Goal: Transaction & Acquisition: Purchase product/service

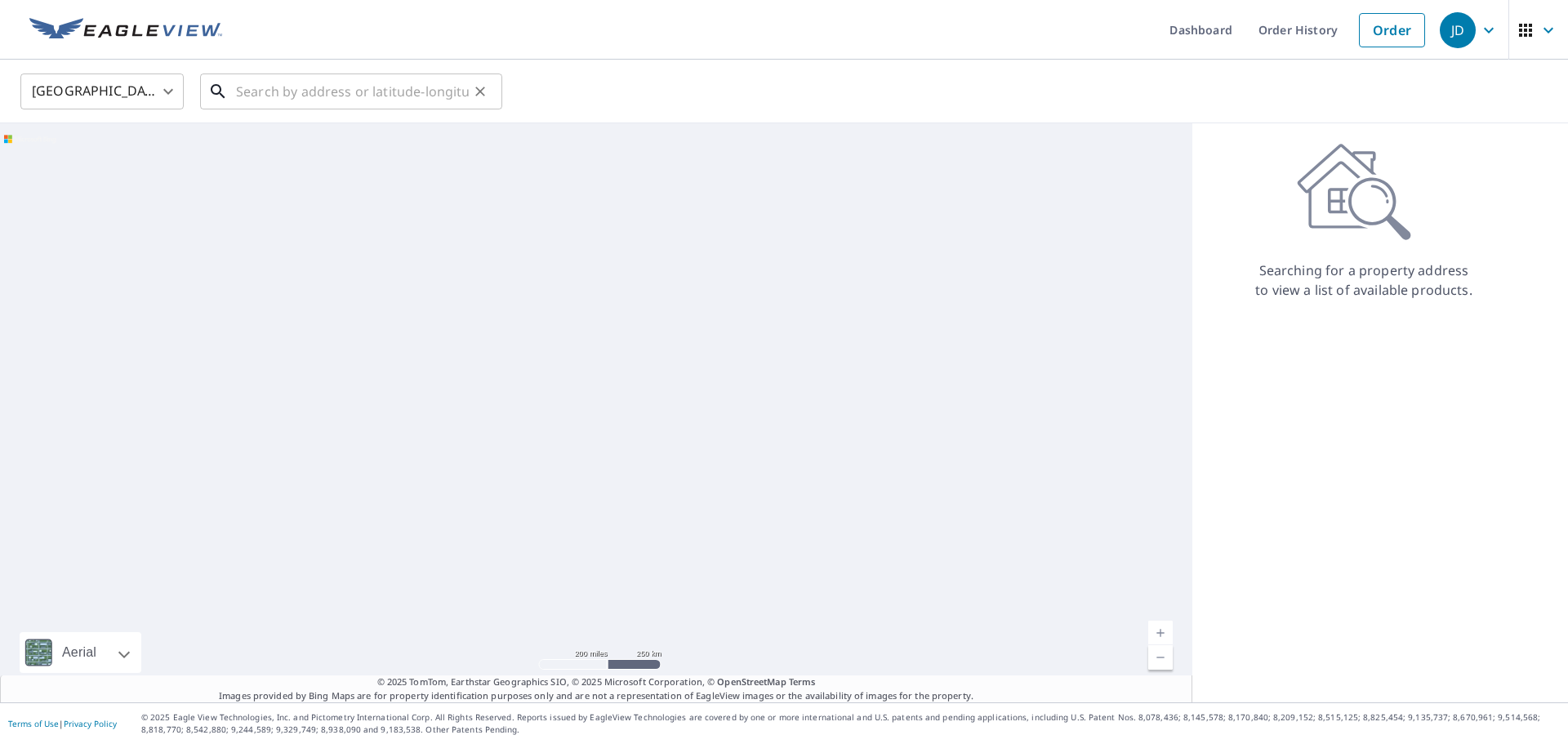
click at [316, 93] on input "text" at bounding box center [352, 91] width 233 height 45
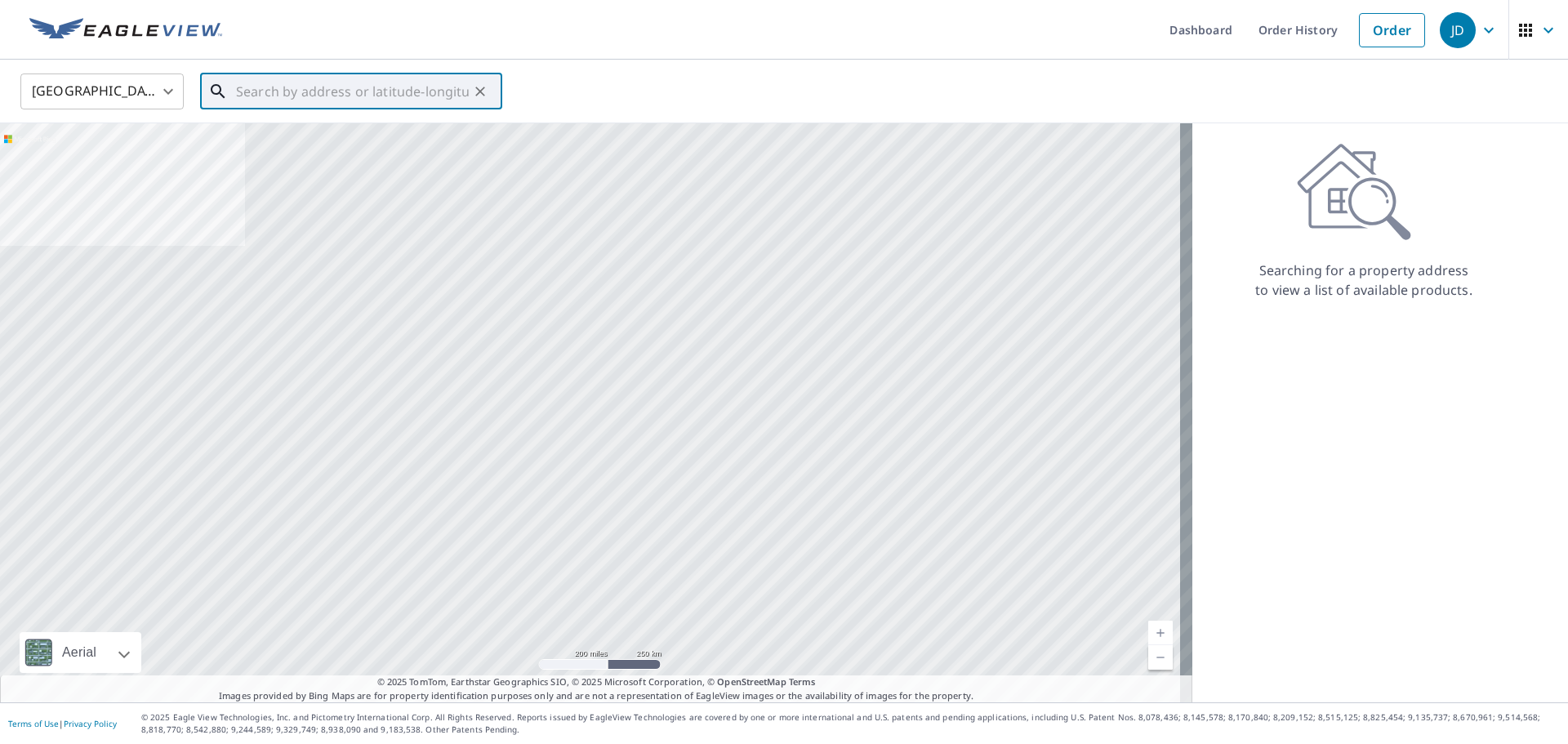
paste input "8001113313"
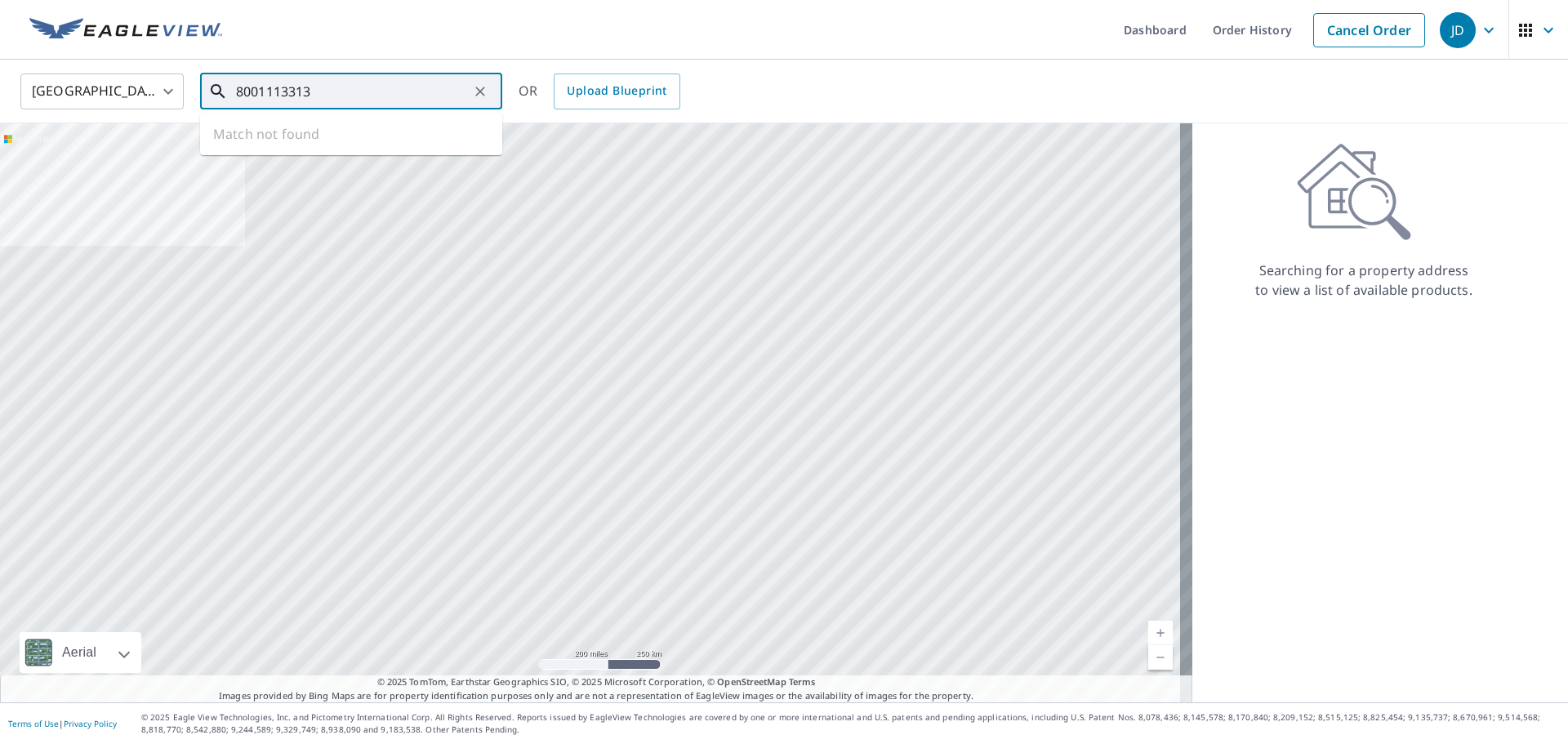
type input "8001113313"
click at [347, 105] on input "8001113313" at bounding box center [352, 91] width 233 height 45
click at [480, 96] on icon "Clear" at bounding box center [480, 91] width 16 height 16
click at [368, 96] on input "text" at bounding box center [352, 91] width 233 height 45
paste input "[STREET_ADDRESS]"
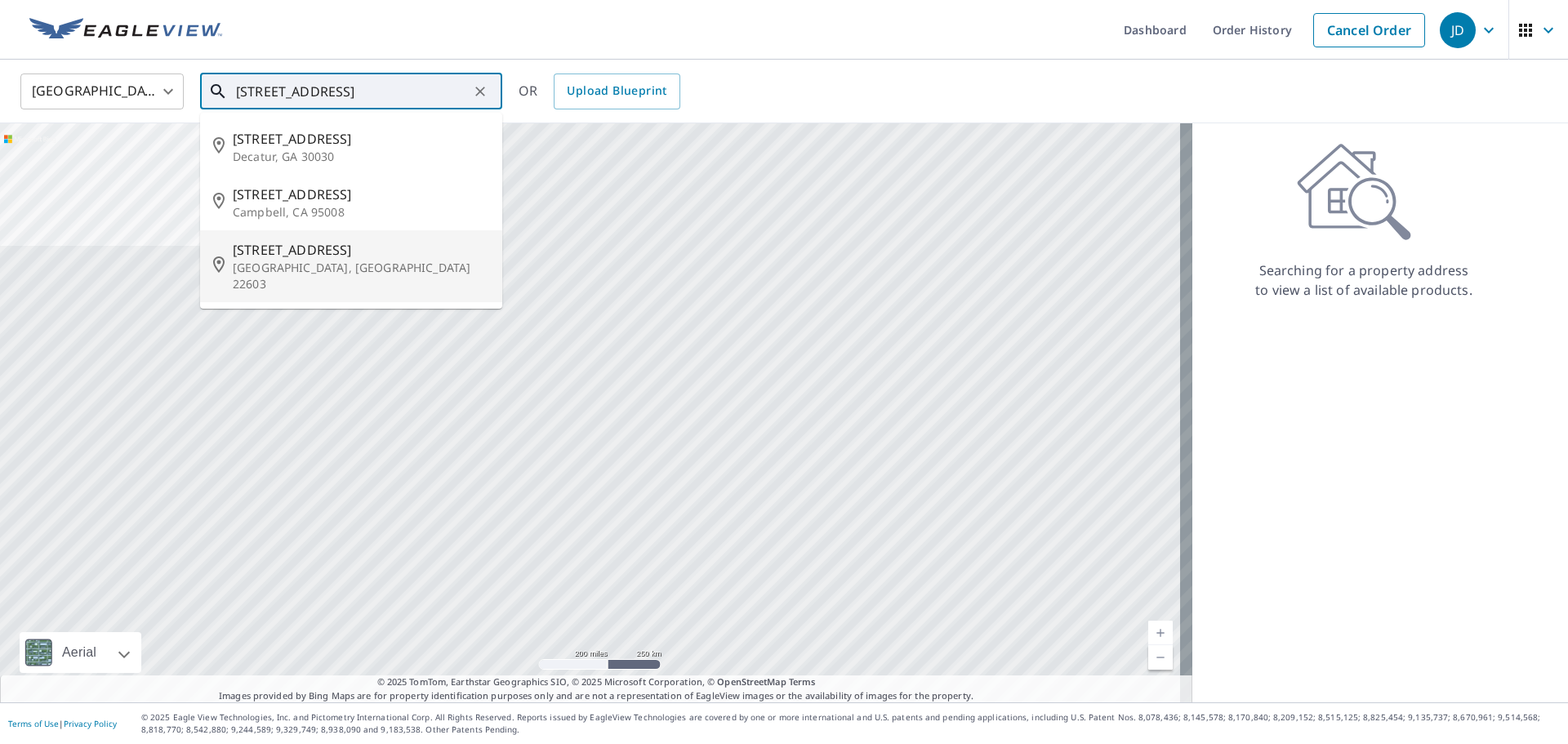
click at [336, 264] on p "[GEOGRAPHIC_DATA], [GEOGRAPHIC_DATA] 22603" at bounding box center [361, 275] width 257 height 33
type input "[STREET_ADDRESS][PERSON_NAME]"
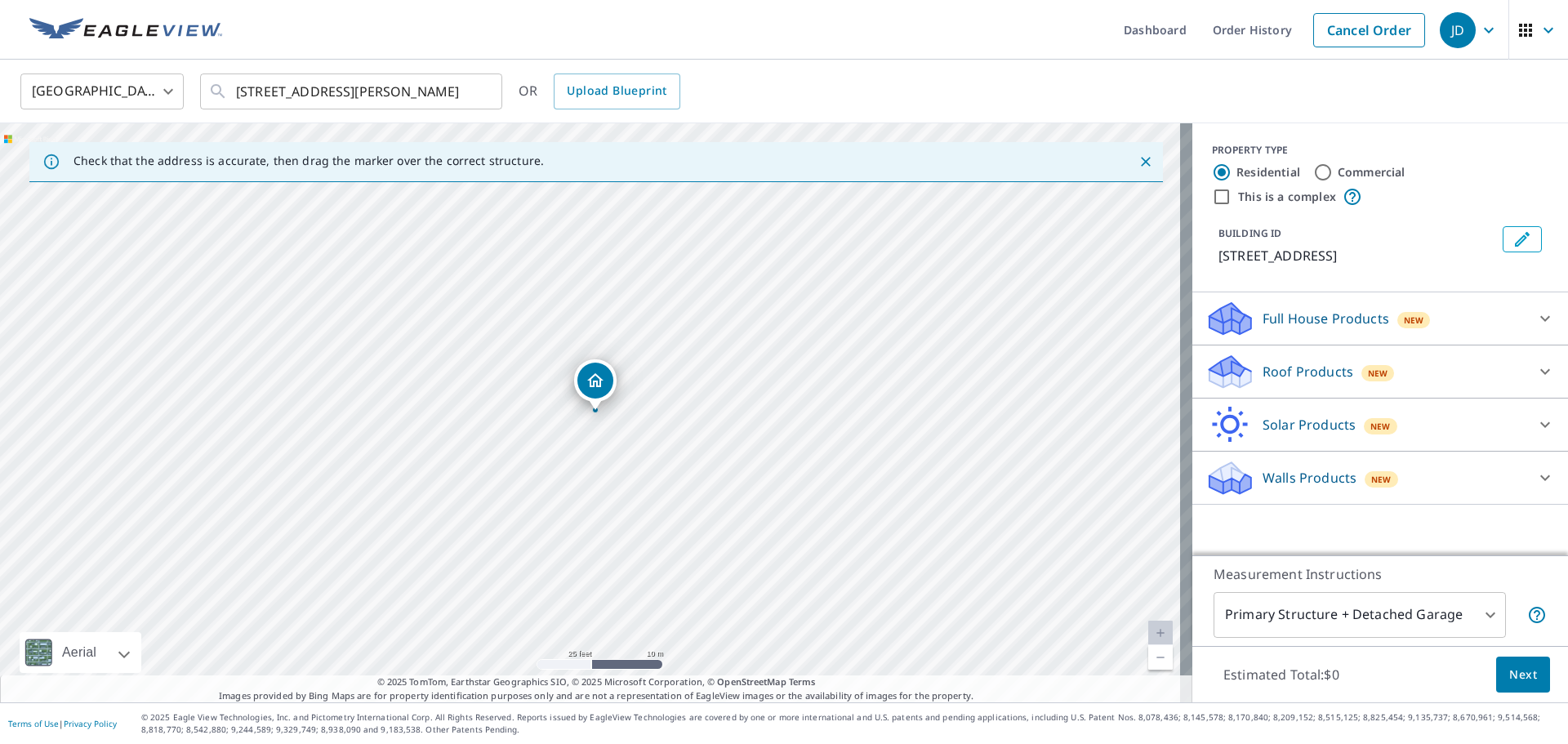
click at [1342, 311] on p "Full House Products" at bounding box center [1326, 318] width 127 height 20
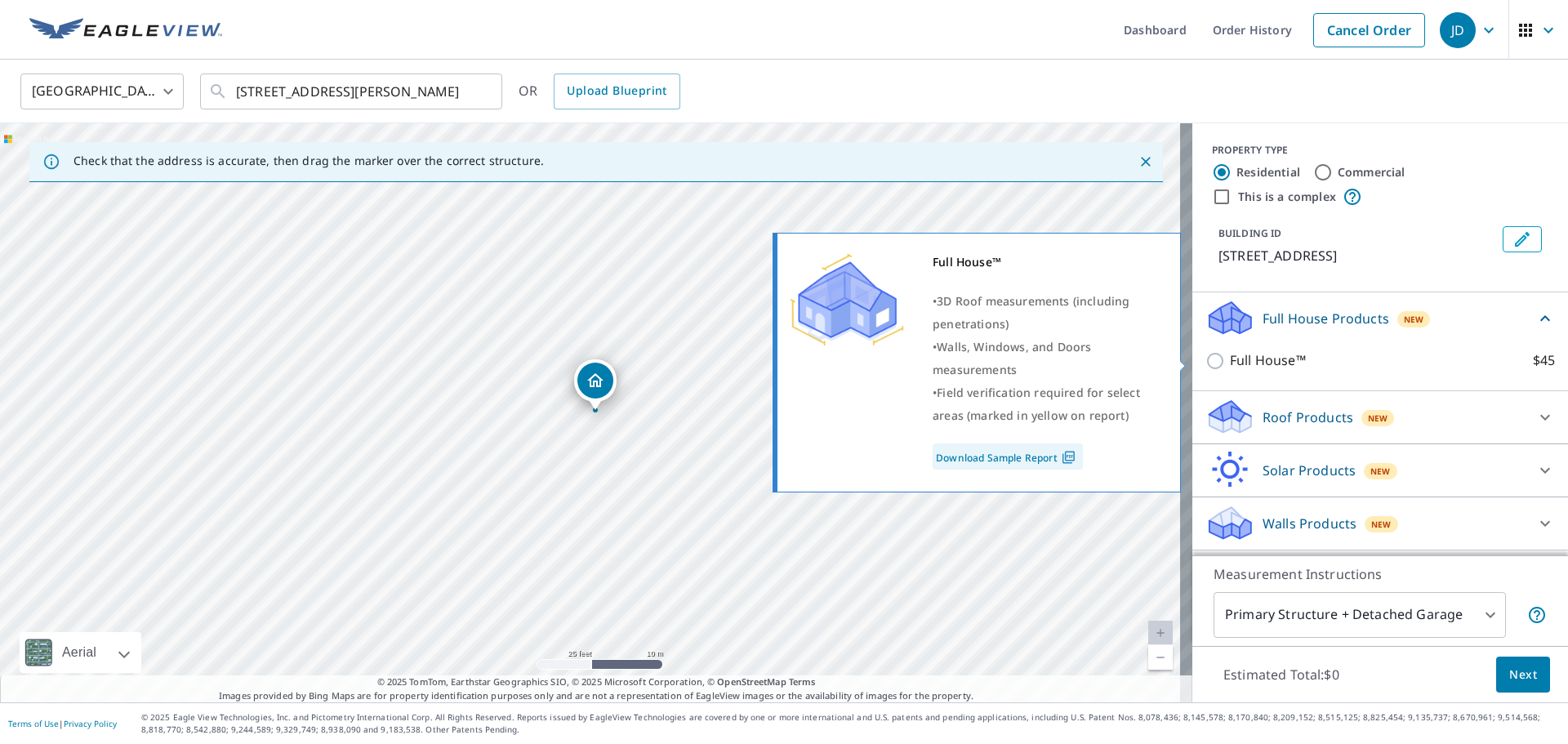
click at [1206, 364] on input "Full House™ $45" at bounding box center [1217, 361] width 24 height 20
checkbox input "true"
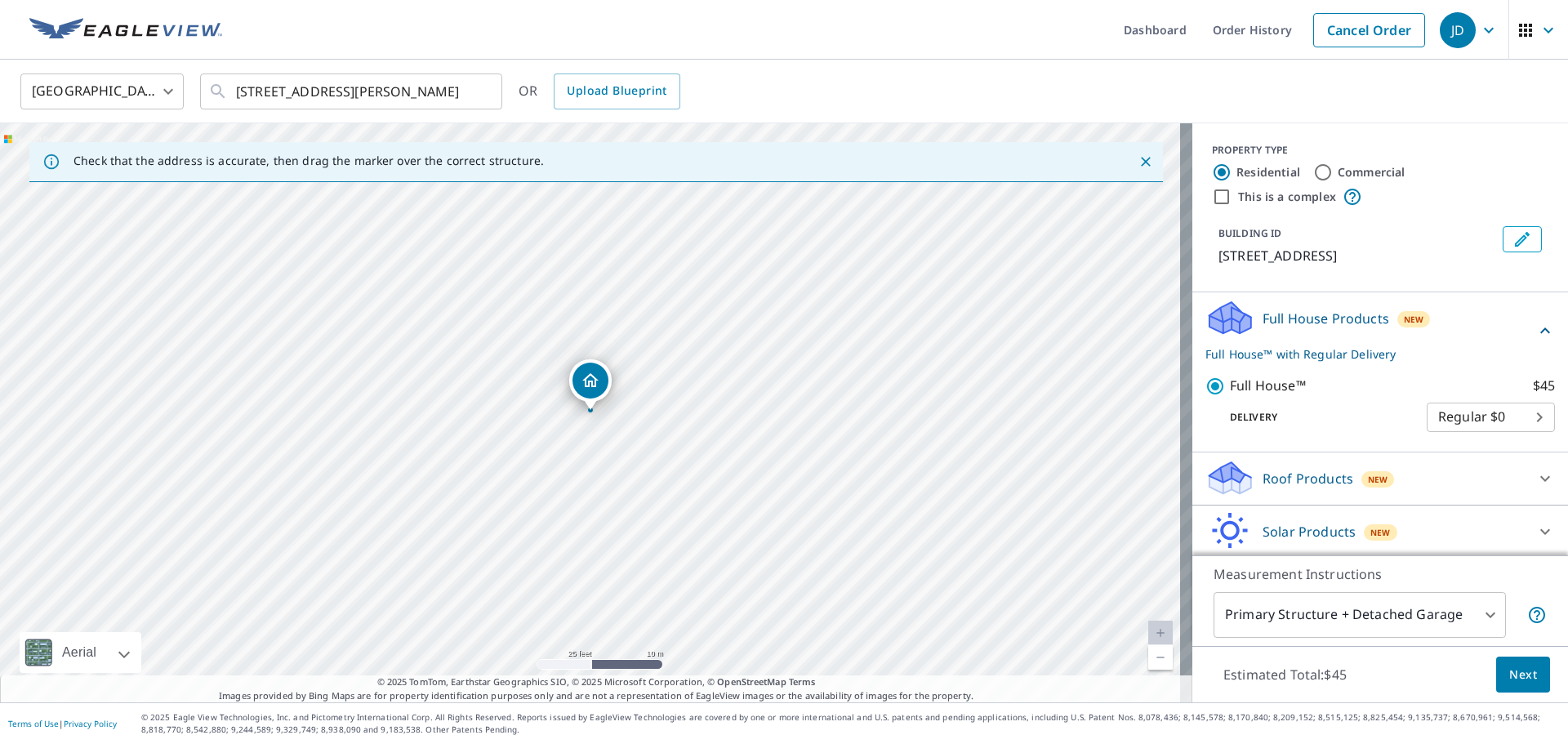
click at [1496, 664] on button "Next" at bounding box center [1523, 675] width 53 height 37
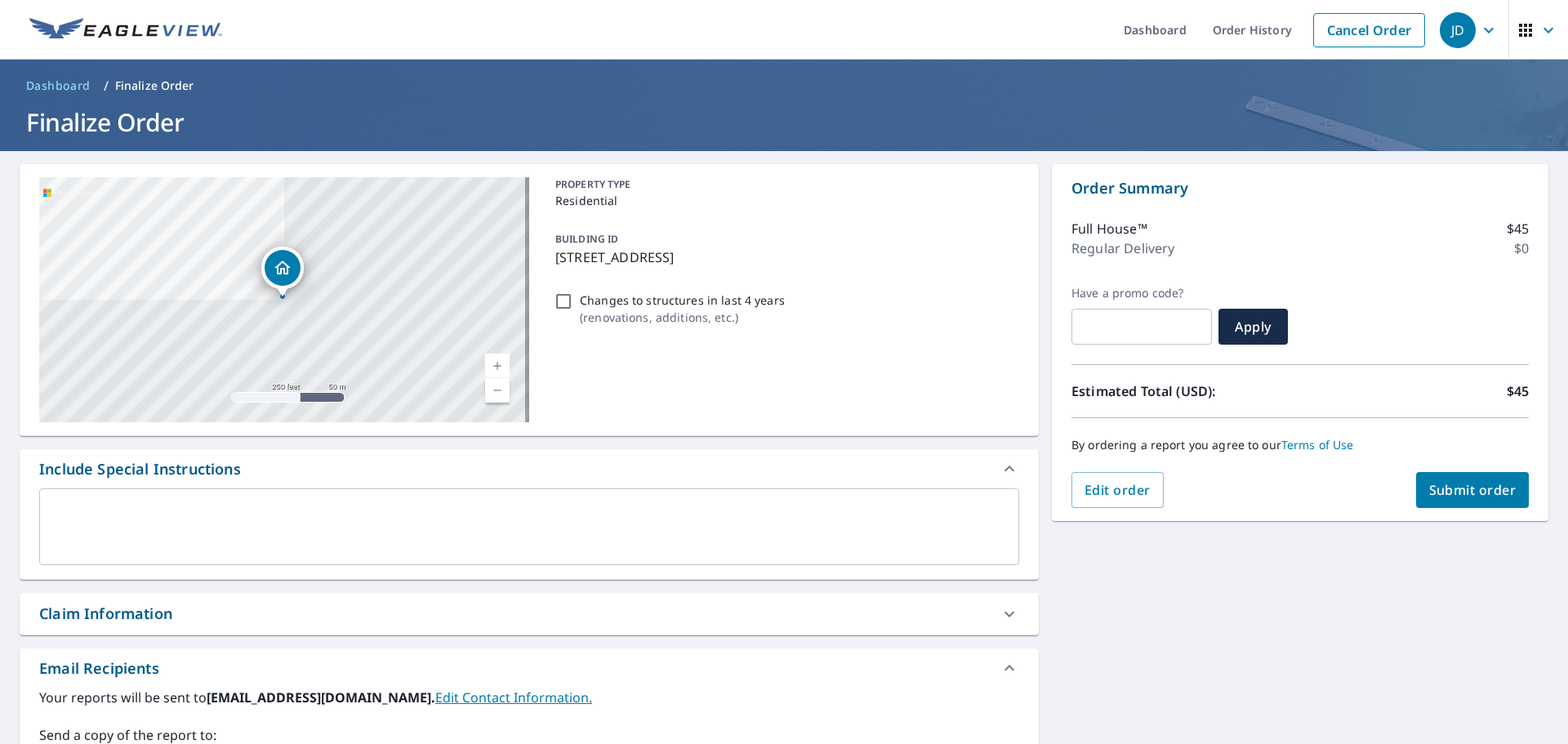
click at [1436, 502] on button "Submit order" at bounding box center [1473, 490] width 113 height 36
checkbox input "true"
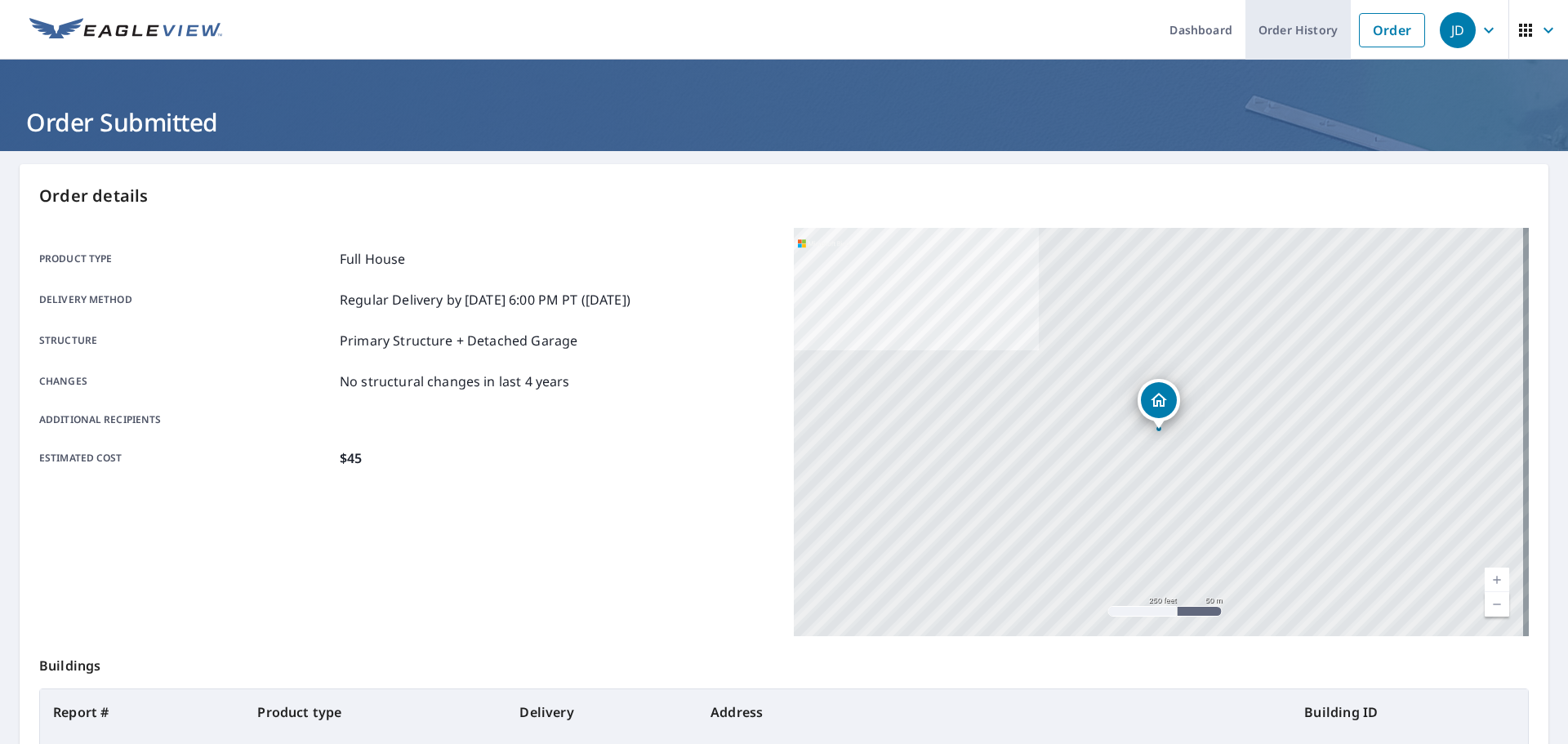
click at [1252, 40] on link "Order History" at bounding box center [1298, 29] width 105 height 60
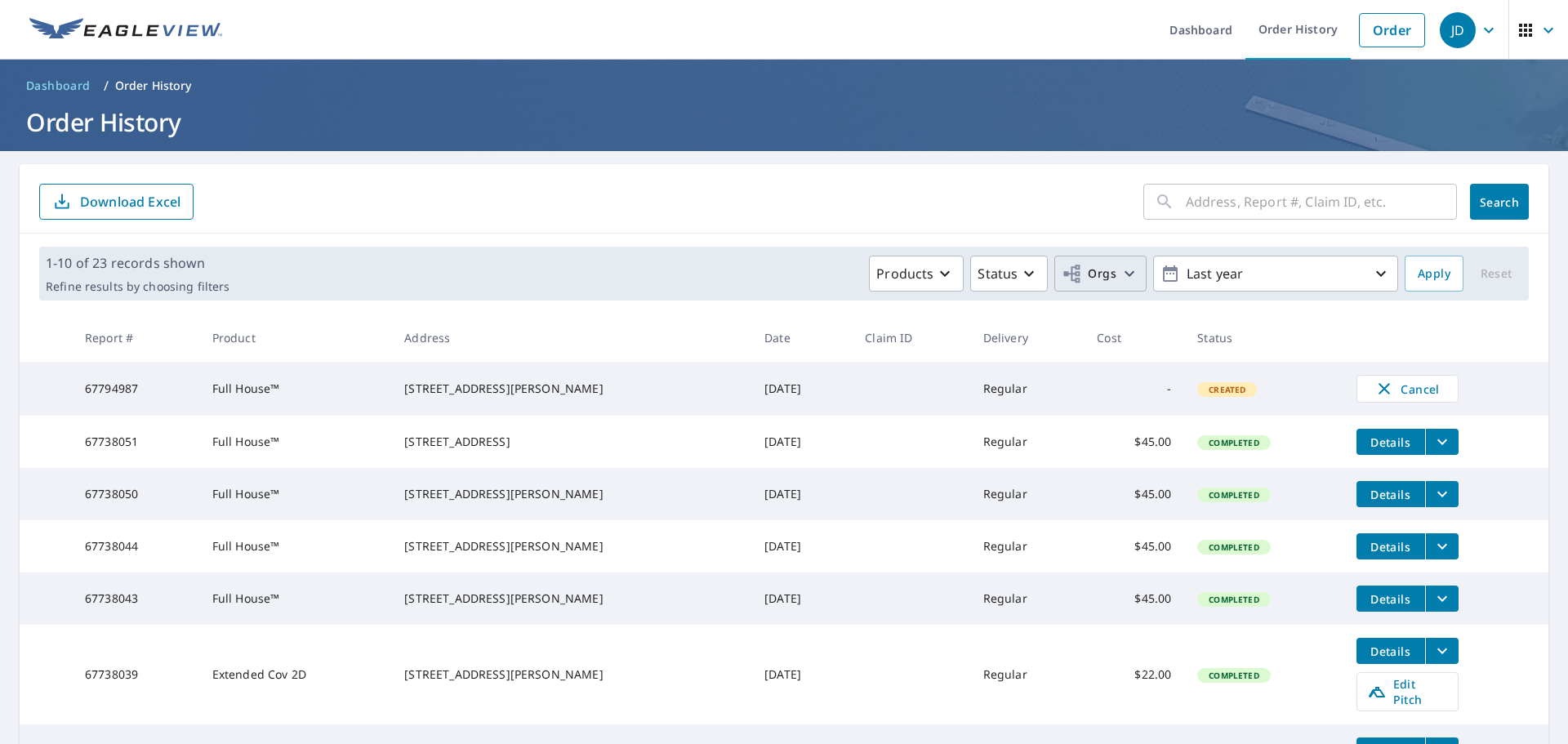
click at [1121, 269] on icon "button" at bounding box center [1129, 274] width 20 height 20
click at [769, 364] on input "[PERSON_NAME] Creek Window Company" at bounding box center [770, 367] width 20 height 20
checkbox input "true"
click at [1427, 277] on span "Apply" at bounding box center [1433, 274] width 33 height 20
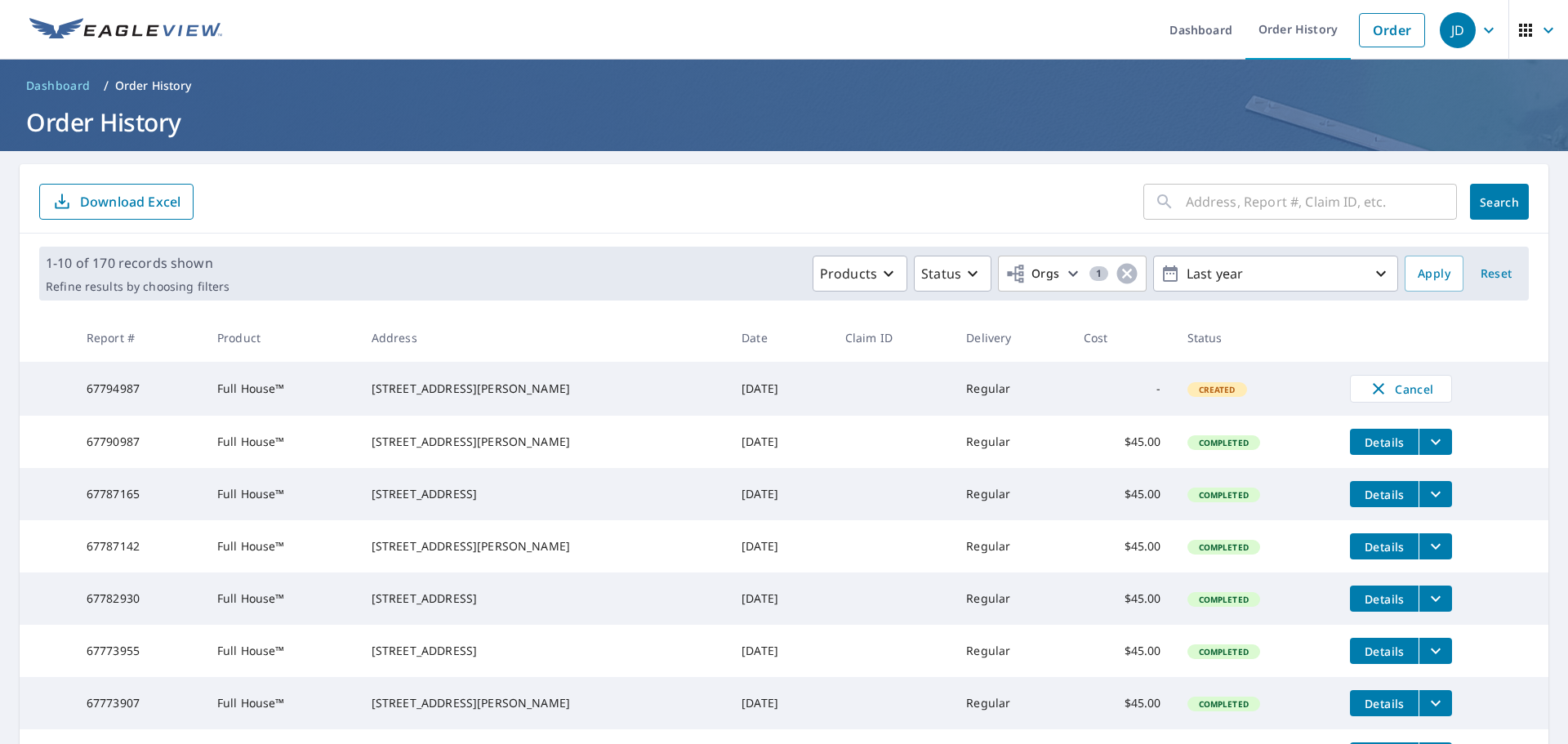
click at [1379, 438] on span "Details" at bounding box center [1383, 441] width 49 height 15
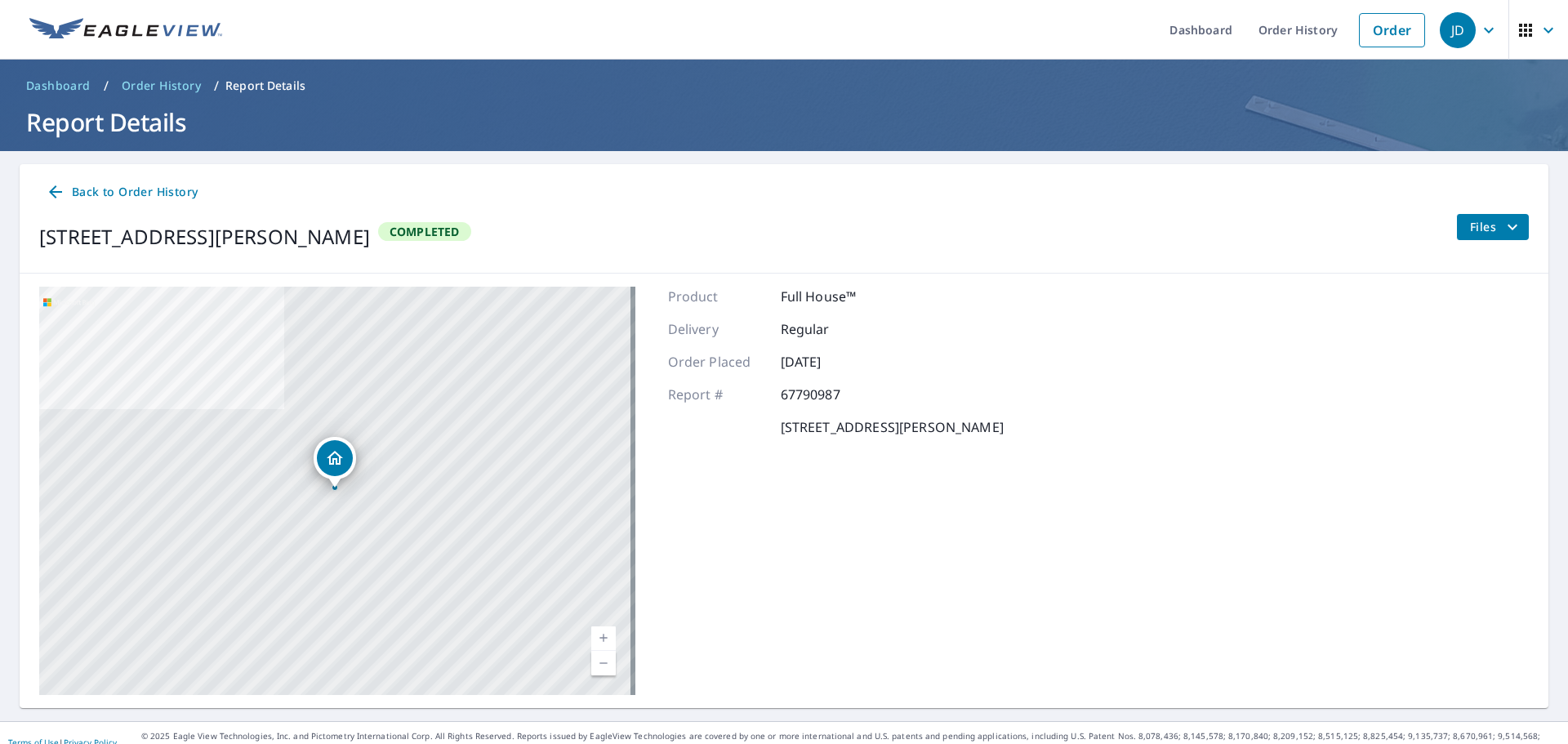
click at [1471, 233] on span "Files" at bounding box center [1496, 227] width 53 height 20
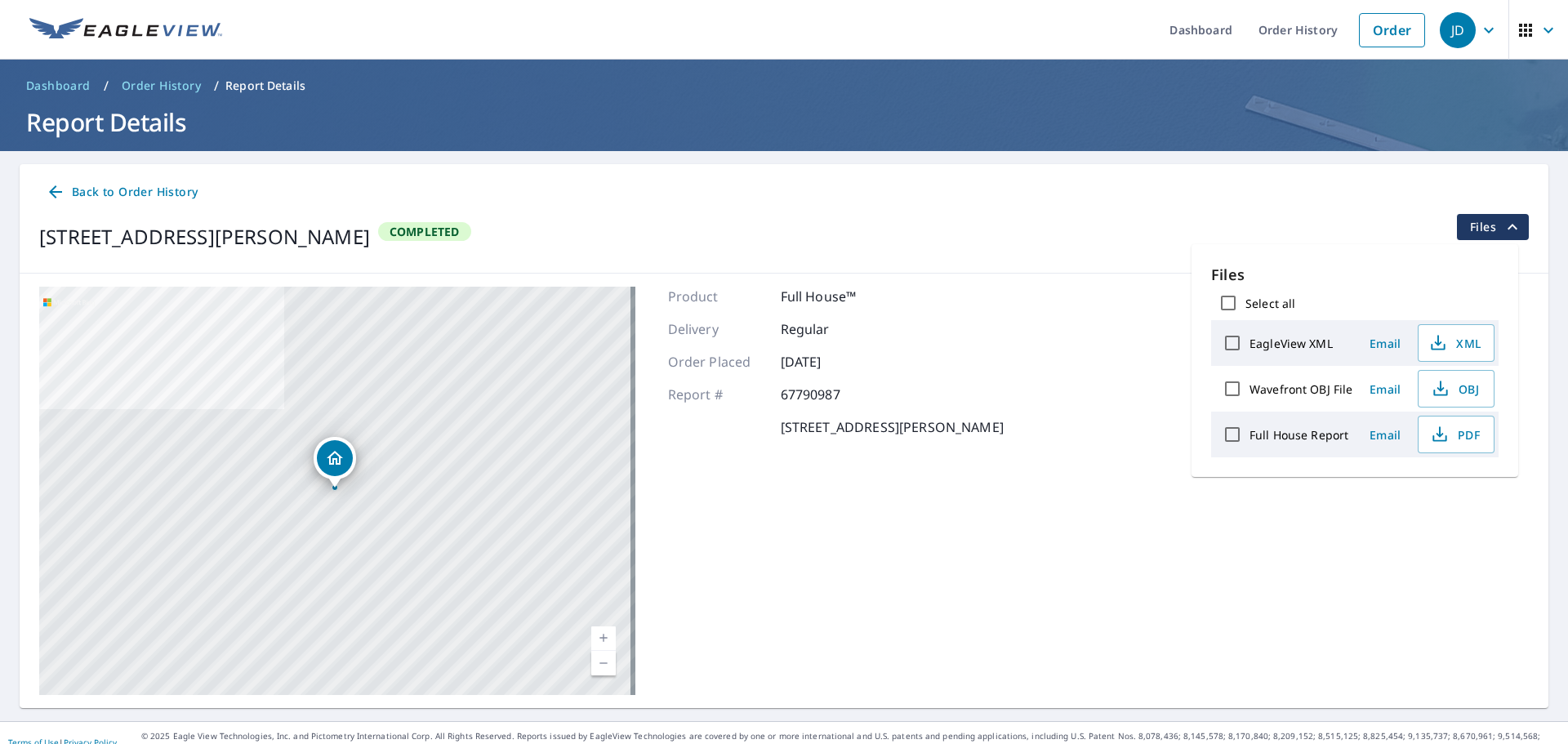
click at [1381, 434] on span "Email" at bounding box center [1385, 434] width 39 height 15
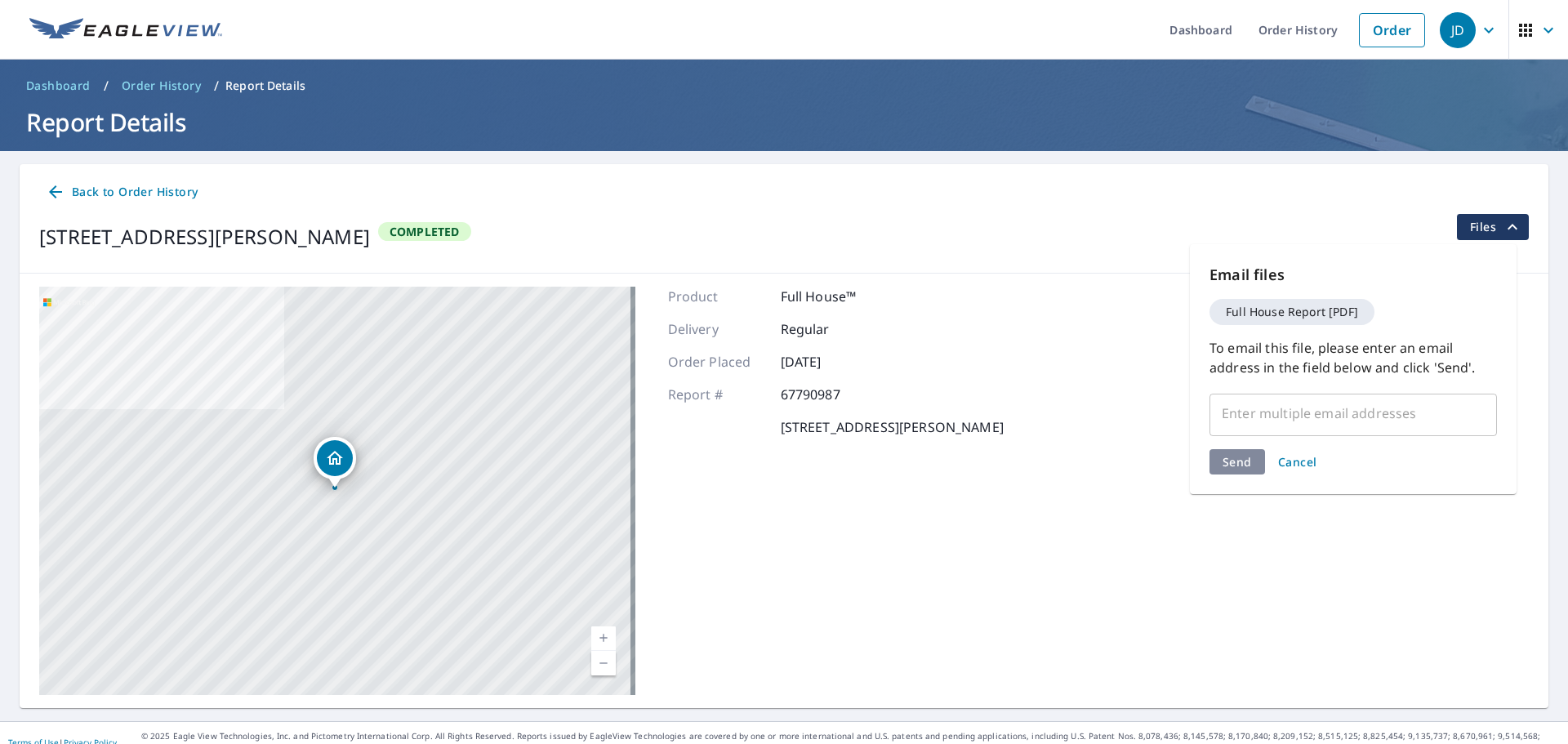
click at [1350, 427] on input "text" at bounding box center [1341, 413] width 249 height 31
type input "j"
type input "k"
click at [1309, 457] on span "Cancel" at bounding box center [1298, 461] width 39 height 15
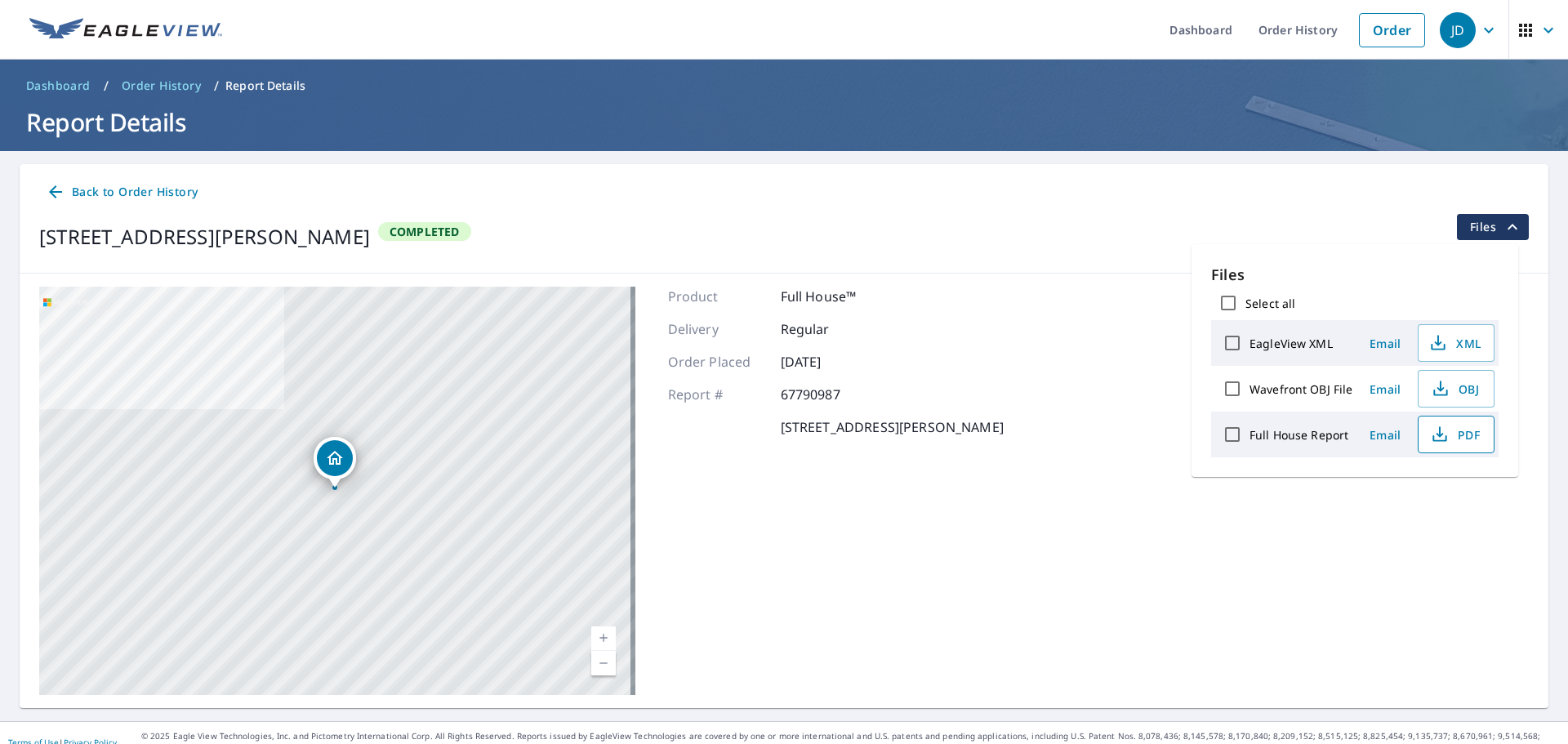
click at [1436, 433] on icon "button" at bounding box center [1440, 431] width 7 height 11
click at [52, 198] on icon at bounding box center [55, 192] width 20 height 20
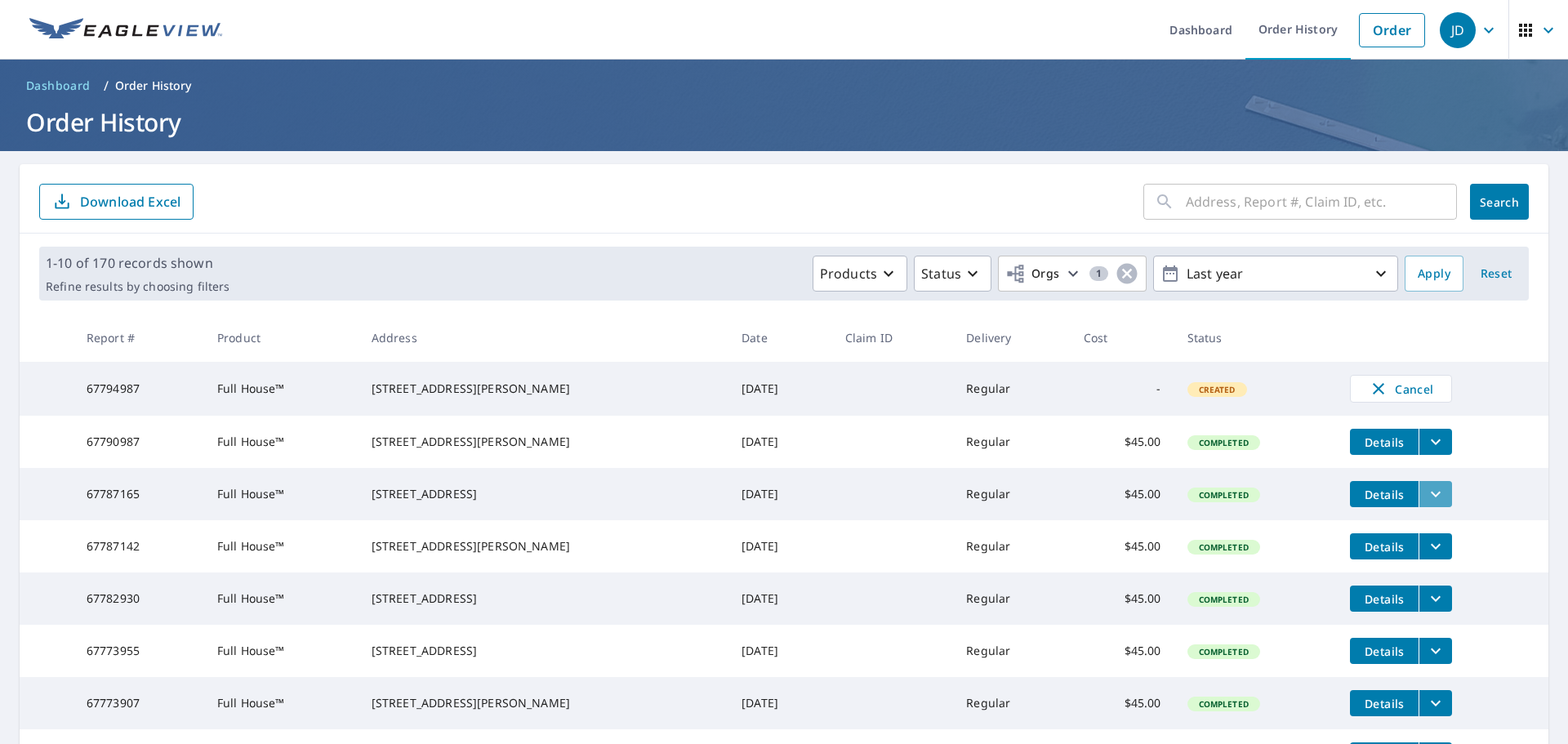
click at [1426, 503] on icon "filesDropdownBtn-67787165" at bounding box center [1436, 494] width 20 height 20
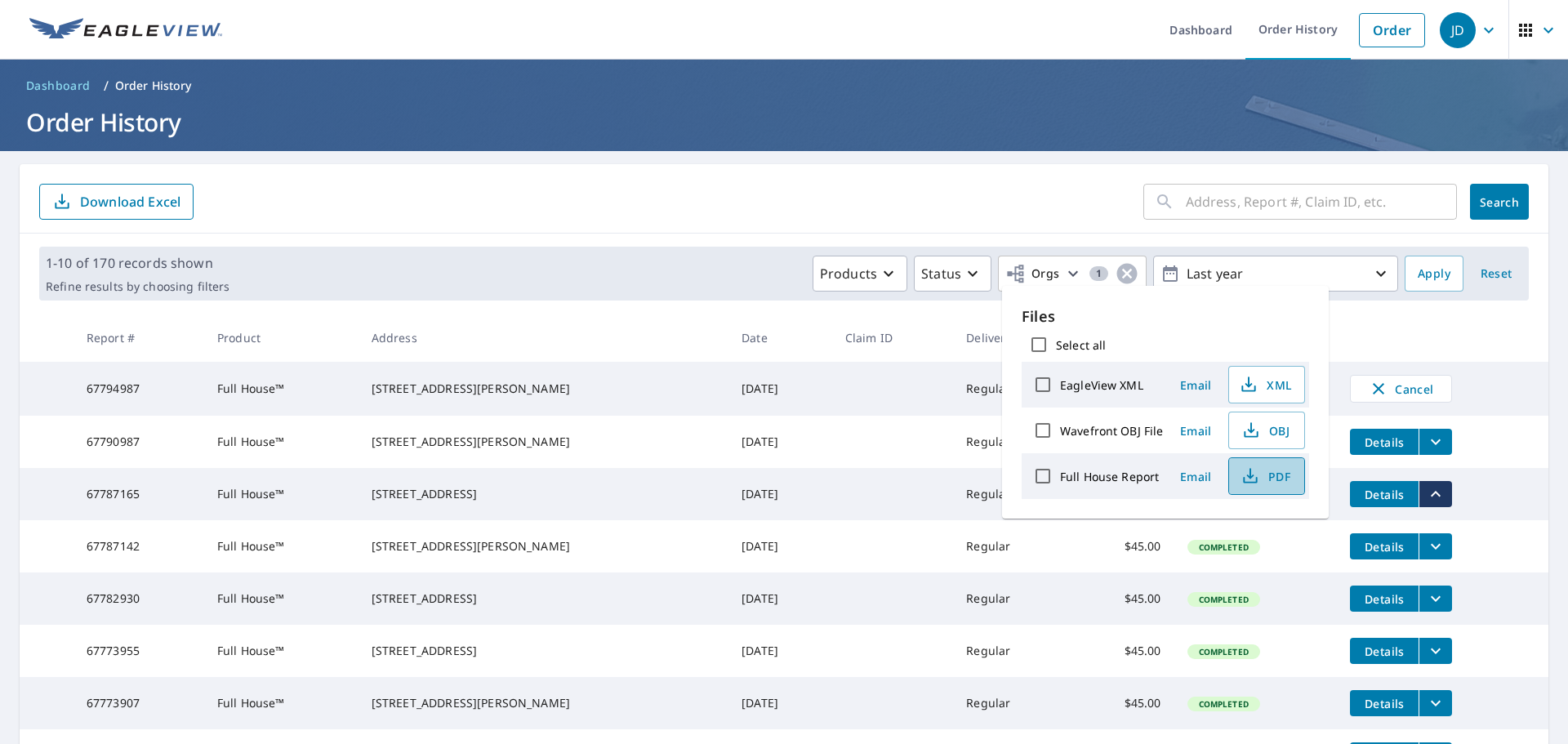
click at [1254, 482] on icon "button" at bounding box center [1250, 479] width 14 height 6
